Goal: Information Seeking & Learning: Learn about a topic

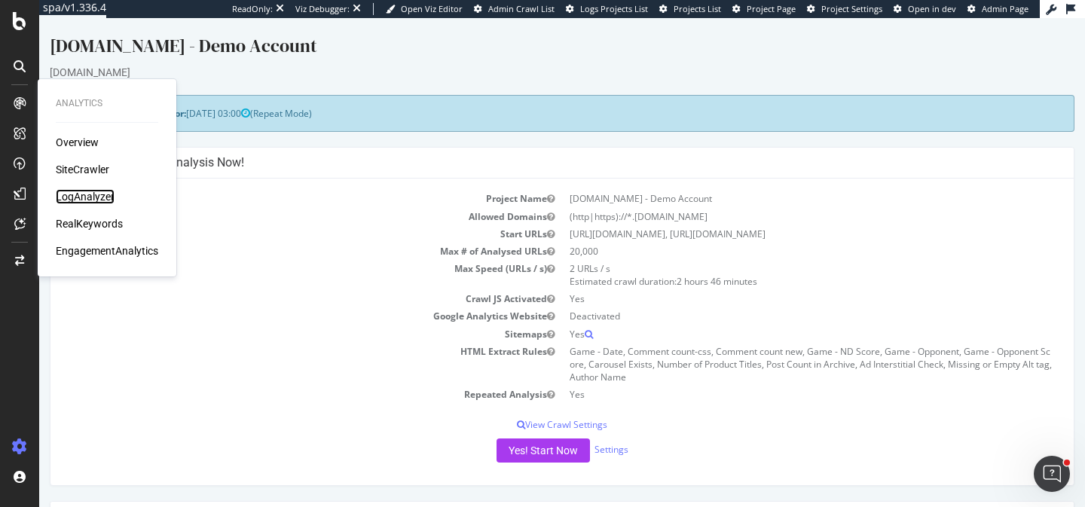
click at [95, 203] on div "LogAnalyzer" at bounding box center [85, 196] width 59 height 15
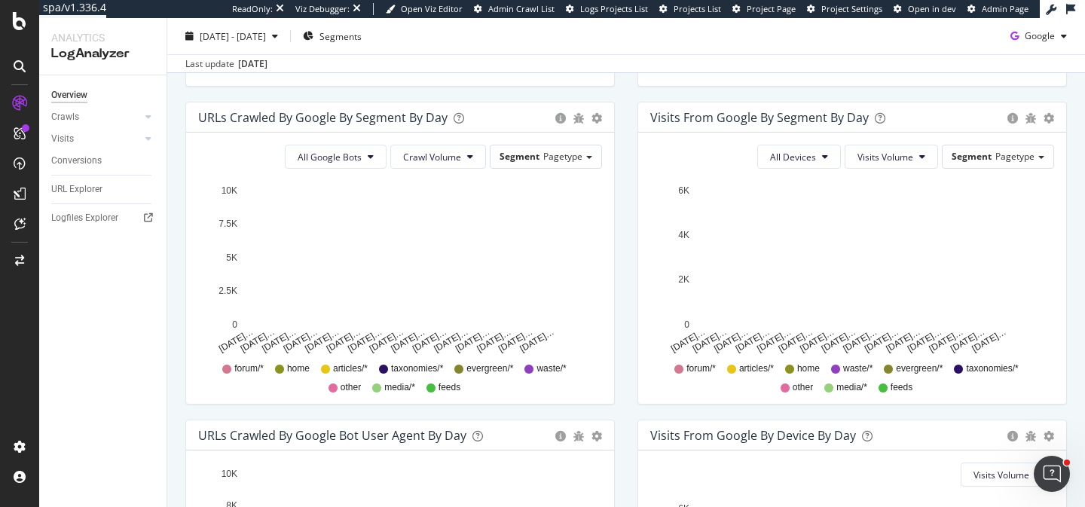
scroll to position [487, 0]
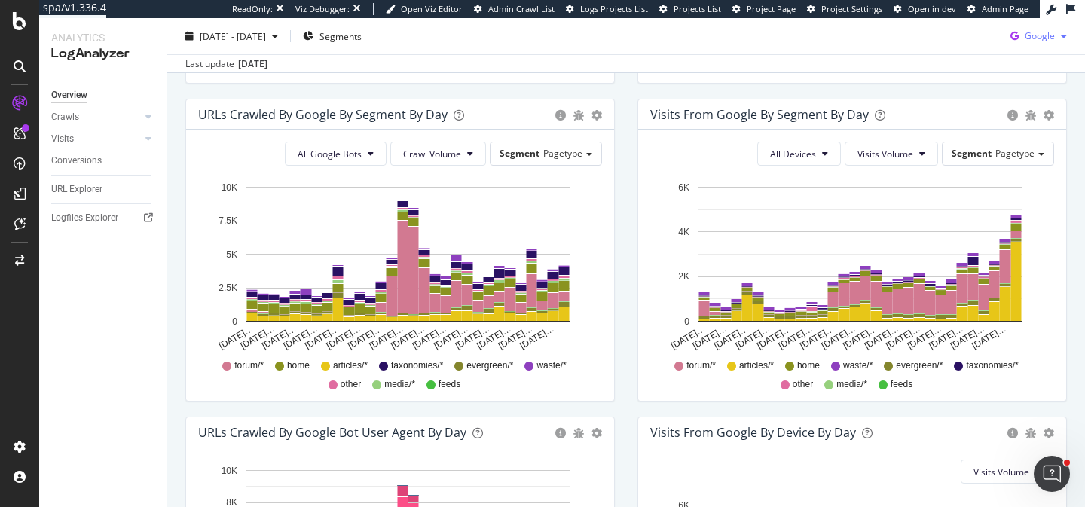
click at [1055, 40] on span "Google" at bounding box center [1040, 35] width 30 height 13
click at [1033, 132] on div "OpenAI" at bounding box center [1028, 122] width 104 height 22
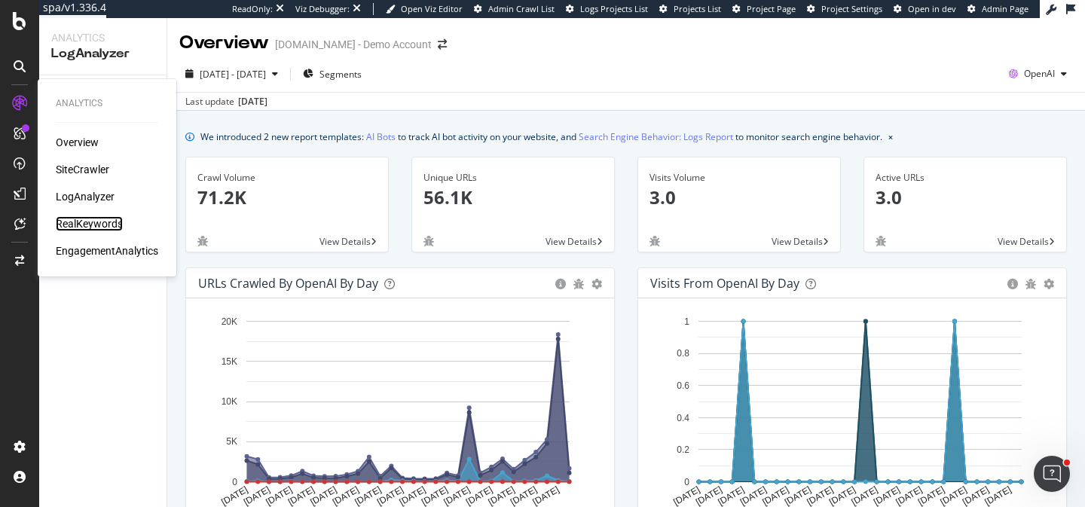
click at [94, 226] on div "RealKeywords" at bounding box center [89, 223] width 67 height 15
